Goal: Navigation & Orientation: Go to known website

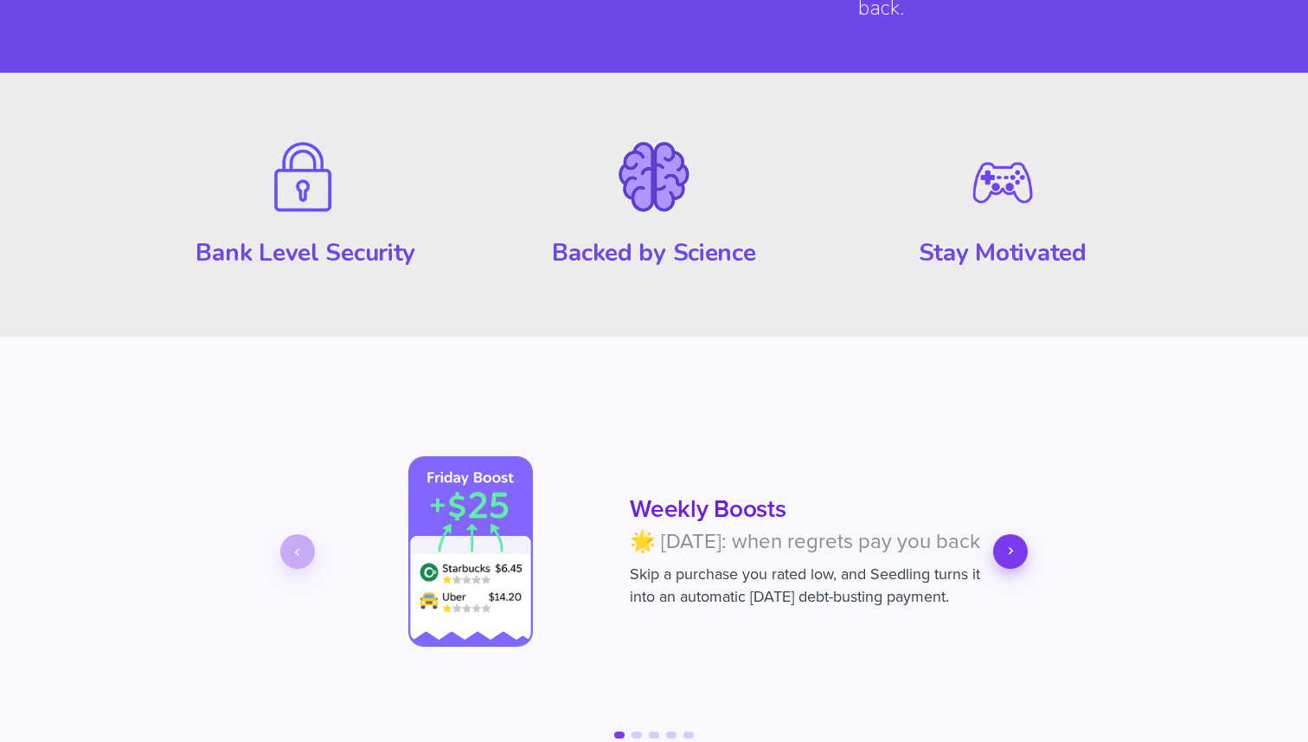
scroll to position [2233, 0]
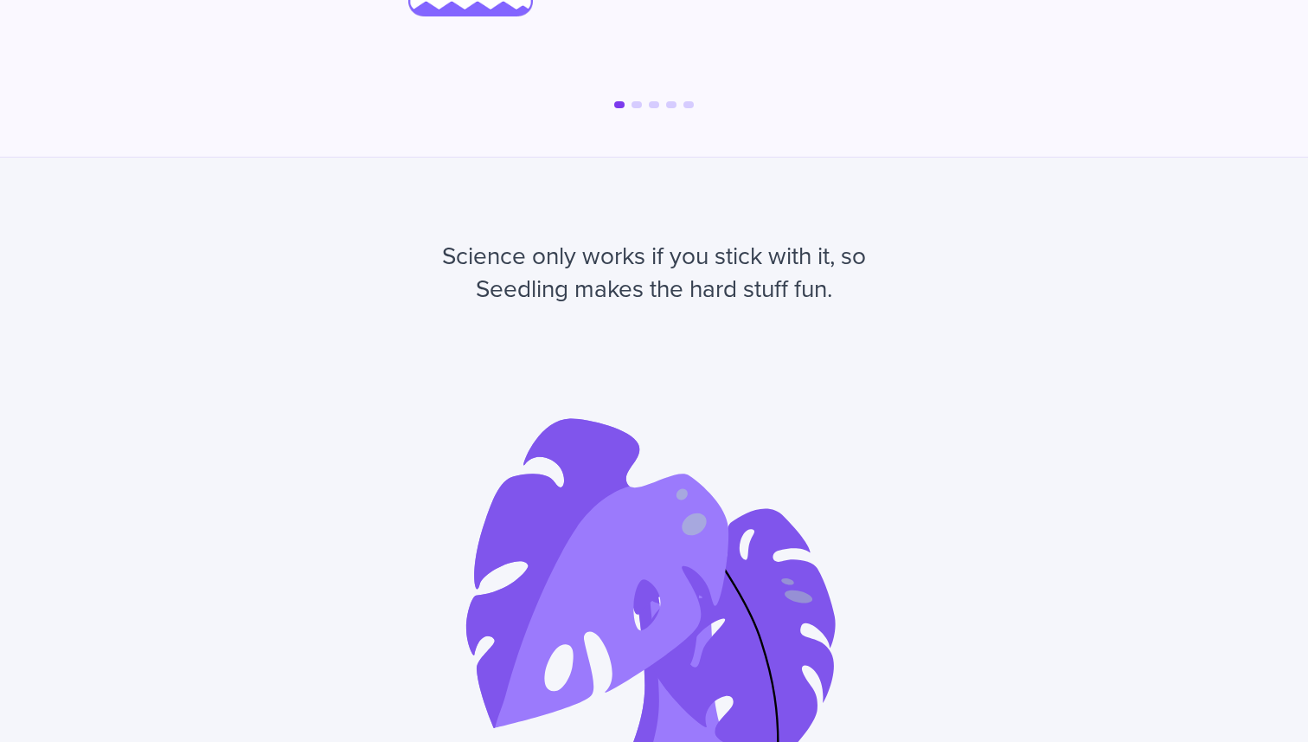
scroll to position [3324, 0]
